Goal: Task Accomplishment & Management: Complete application form

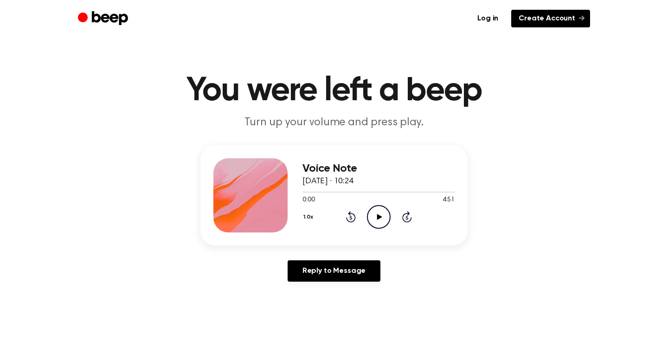
click at [540, 15] on link "Create Account" at bounding box center [550, 19] width 79 height 18
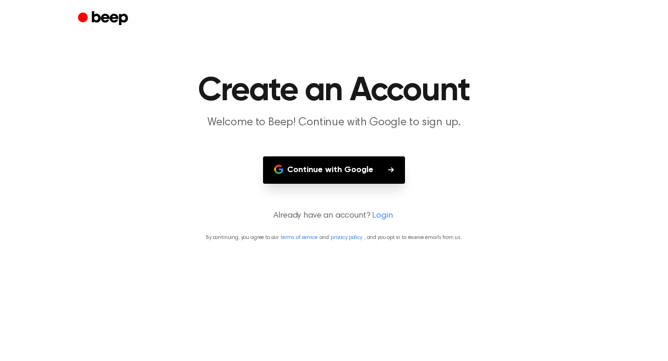
click at [315, 174] on button "Continue with Google" at bounding box center [334, 169] width 142 height 27
click at [351, 174] on button "Continue with Google" at bounding box center [334, 169] width 142 height 27
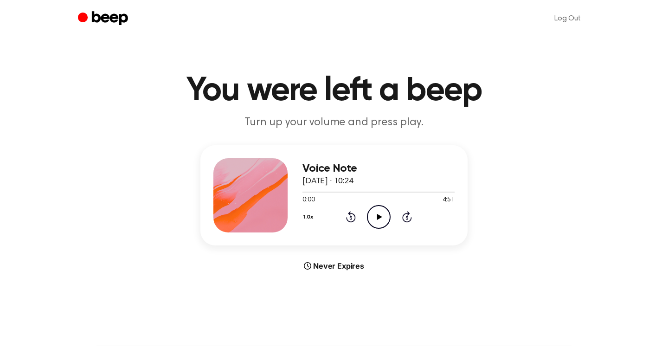
click at [378, 224] on icon "Play Audio" at bounding box center [379, 217] width 24 height 24
click at [378, 224] on icon "Pause Audio" at bounding box center [379, 217] width 24 height 24
